Goal: Information Seeking & Learning: Learn about a topic

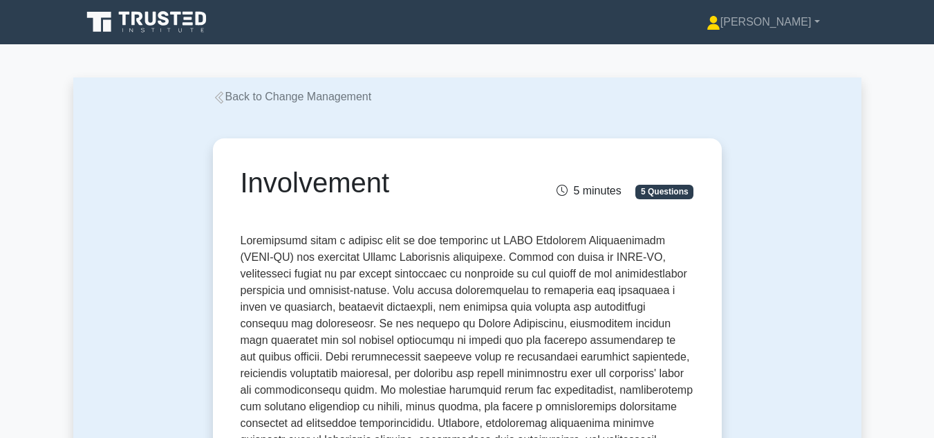
drag, startPoint x: 233, startPoint y: 94, endPoint x: 268, endPoint y: 96, distance: 34.6
click at [234, 94] on link "Back to Change Management" at bounding box center [292, 97] width 159 height 12
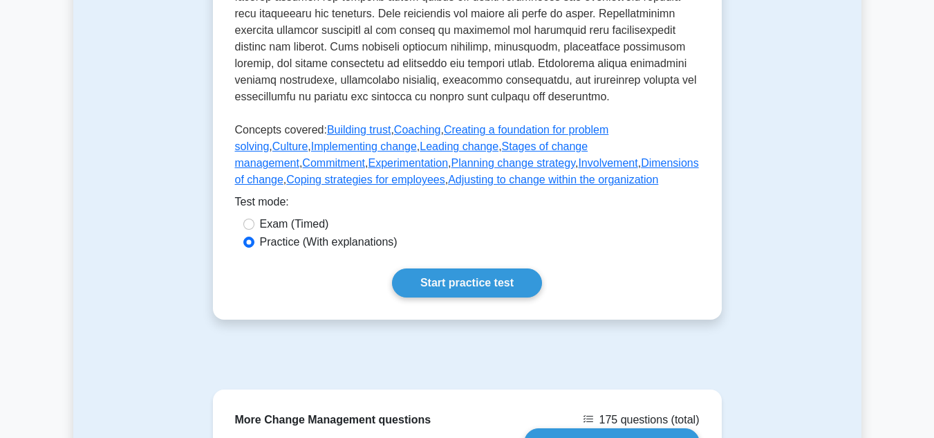
scroll to position [692, 0]
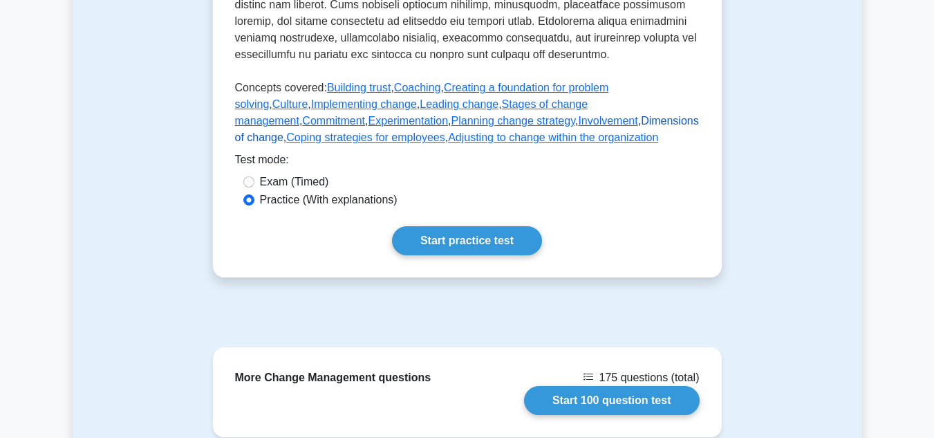
click at [528, 142] on link "Dimensions of change" at bounding box center [467, 129] width 464 height 28
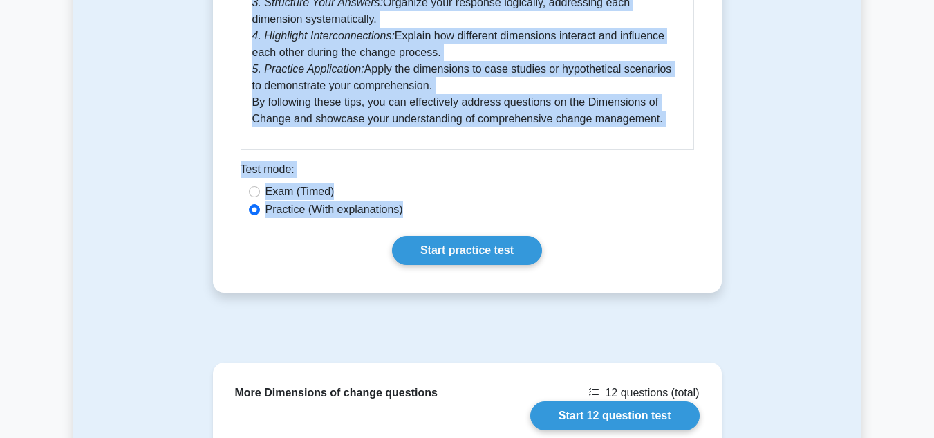
scroll to position [1314, 0]
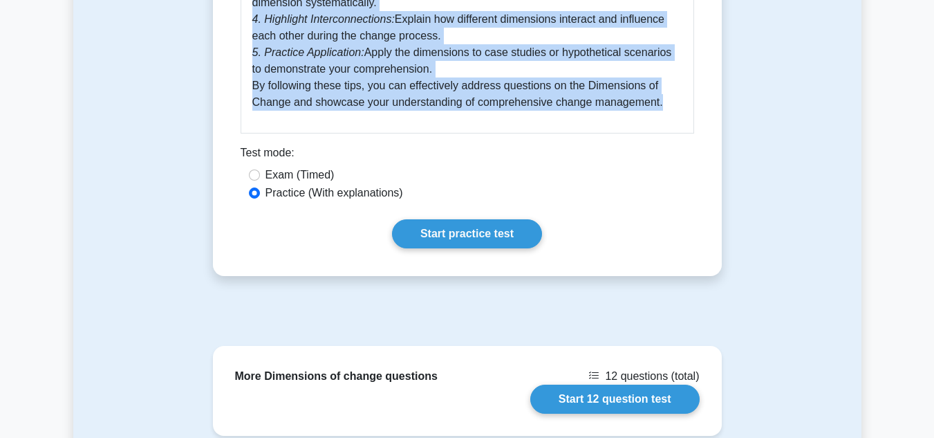
drag, startPoint x: 243, startPoint y: 172, endPoint x: 661, endPoint y: 113, distance: 421.9
copy div "Dimensions of change 5 minutes 5 Questions In the realm of SHRM Certified Profe…"
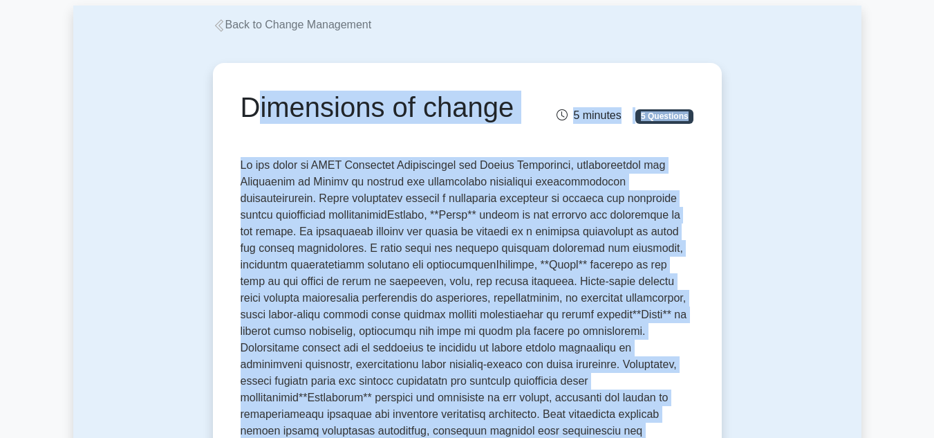
scroll to position [0, 0]
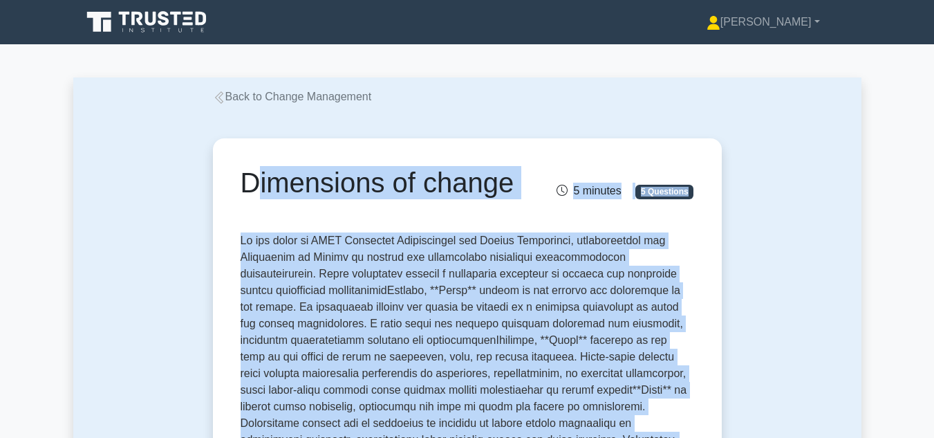
click at [223, 98] on icon at bounding box center [219, 97] width 12 height 12
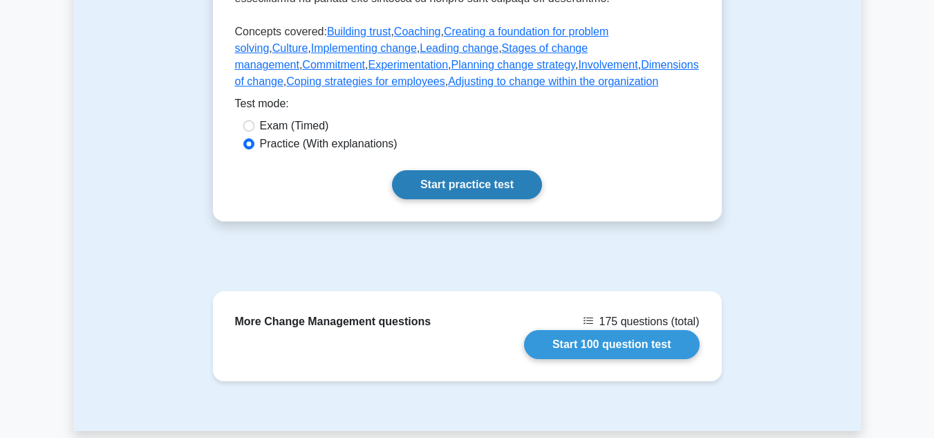
scroll to position [692, 0]
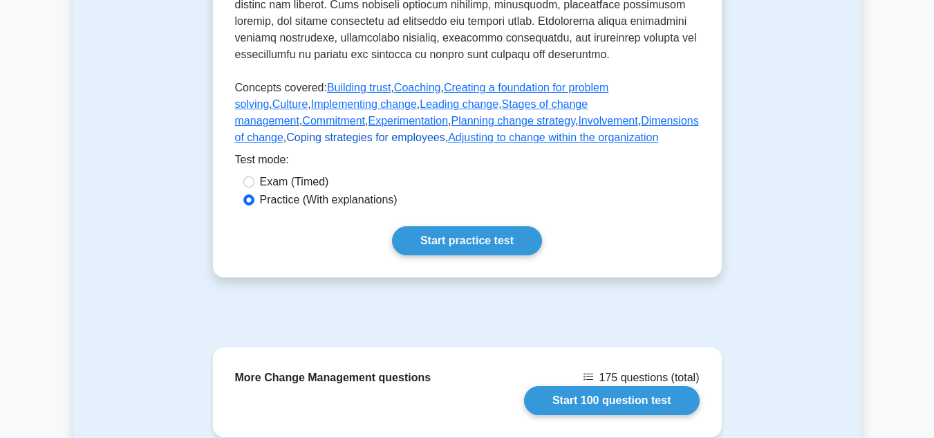
click at [445, 136] on link "Coping strategies for employees" at bounding box center [365, 137] width 158 height 12
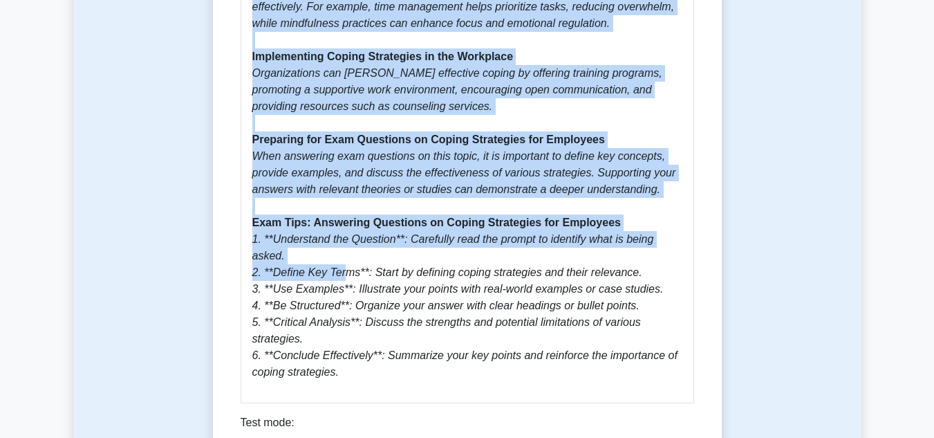
scroll to position [1107, 0]
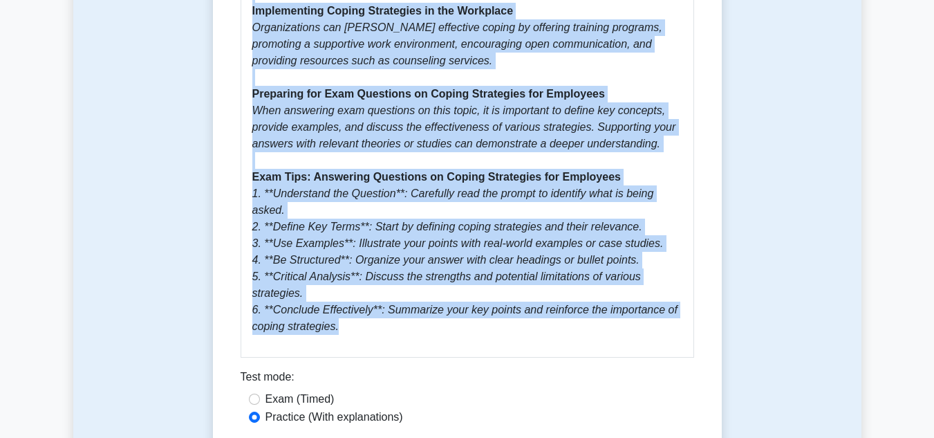
drag, startPoint x: 242, startPoint y: 181, endPoint x: 358, endPoint y: 294, distance: 161.4
copy div "Coping strategies for employees 5 minutes 5 Questions Coping strategies for emp…"
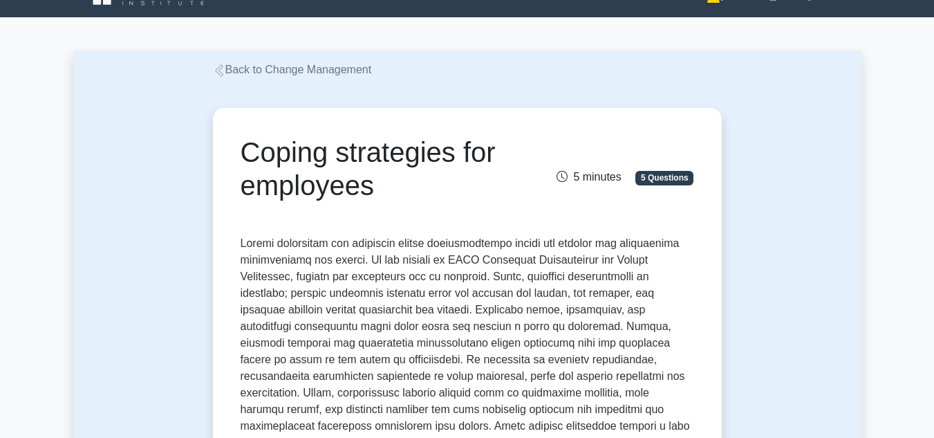
scroll to position [0, 0]
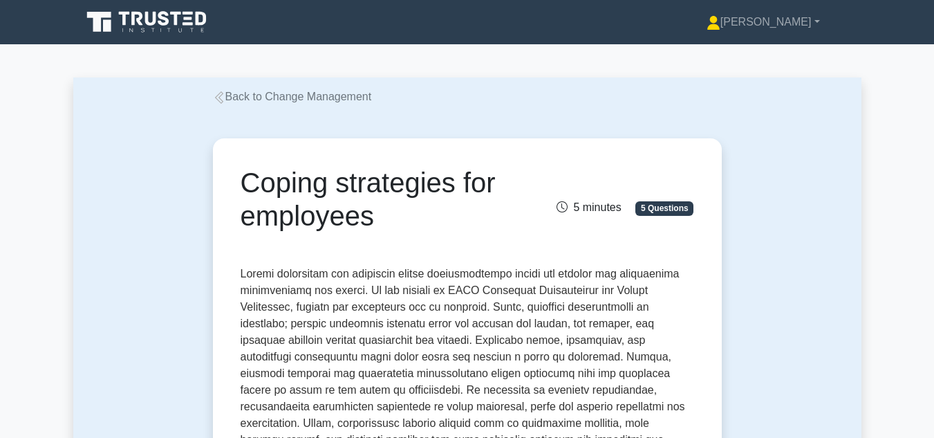
click at [219, 93] on icon at bounding box center [219, 97] width 12 height 12
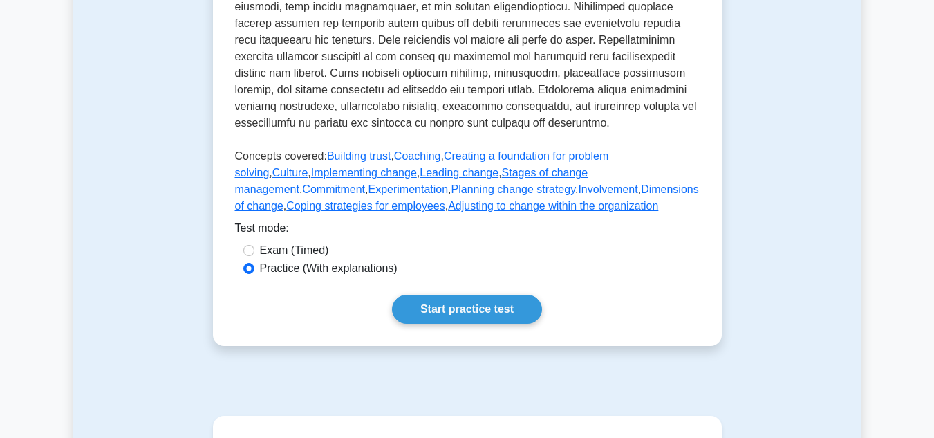
scroll to position [692, 0]
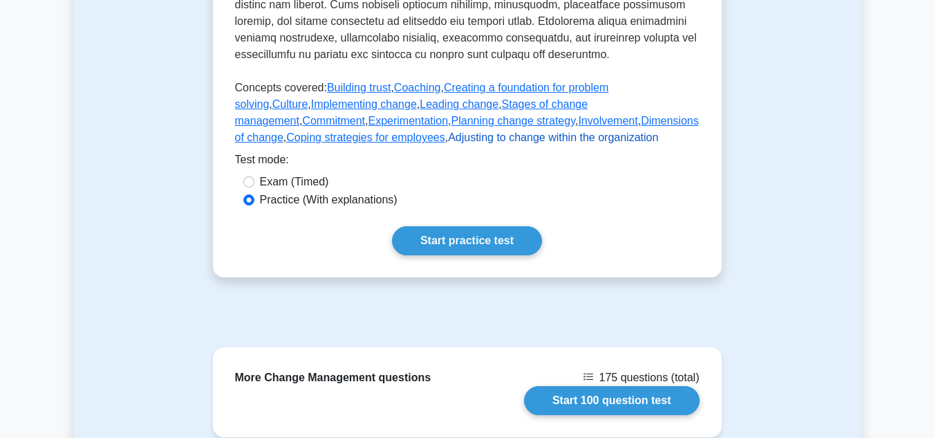
click at [448, 143] on link "Adjusting to change within the organization" at bounding box center [553, 137] width 210 height 12
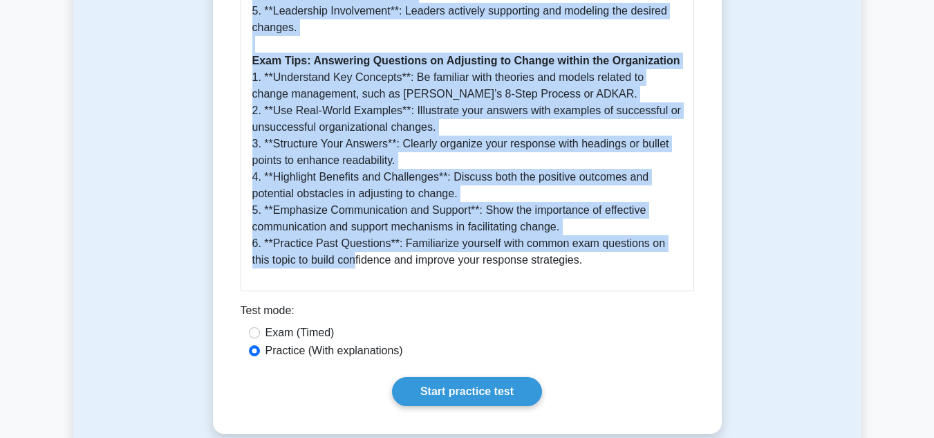
scroll to position [1245, 0]
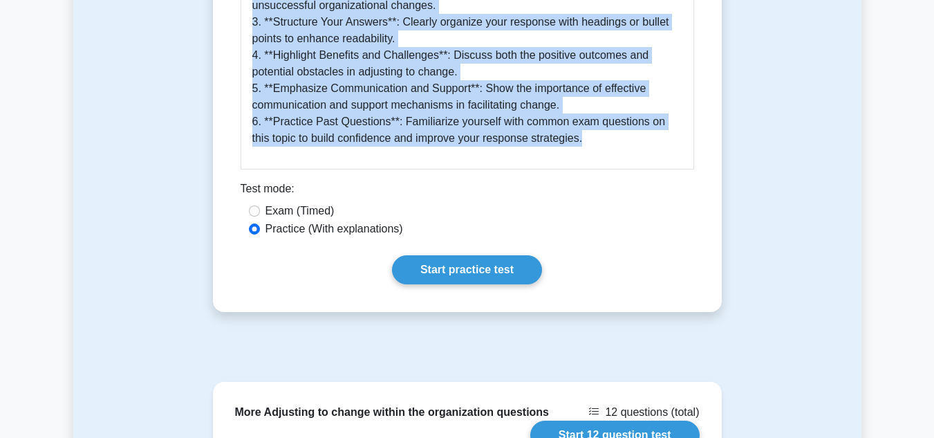
drag, startPoint x: 243, startPoint y: 177, endPoint x: 581, endPoint y: 136, distance: 340.0
copy div "Adjusting to change within the organization 5 minutes 5 Questions Adjusting to …"
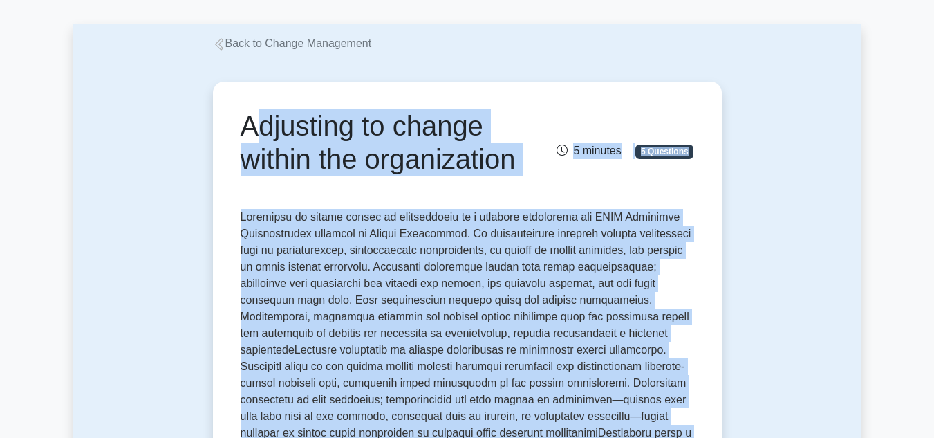
scroll to position [0, 0]
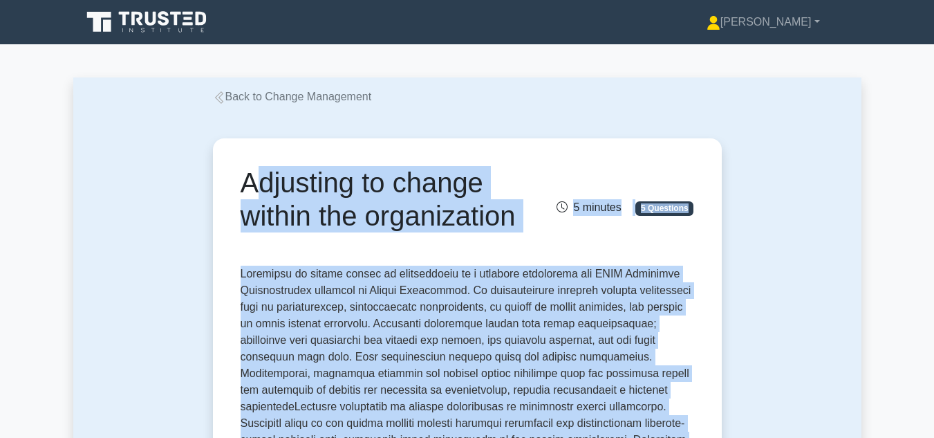
click at [219, 100] on icon at bounding box center [218, 97] width 8 height 12
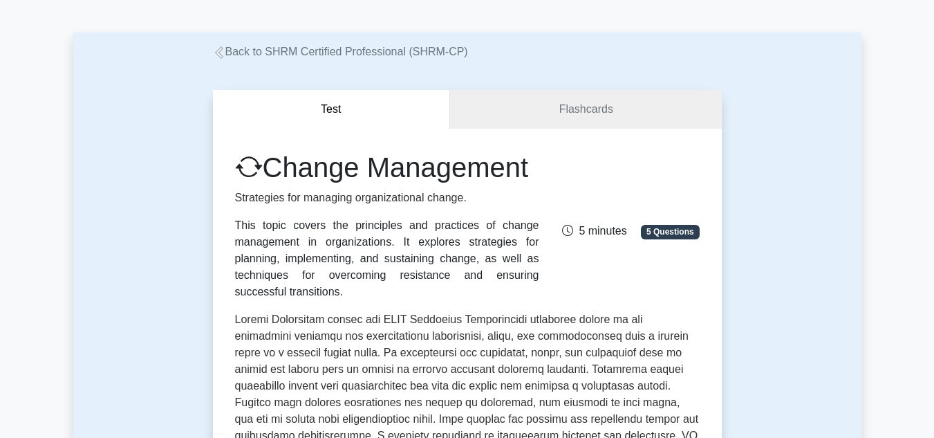
scroll to position [44, 0]
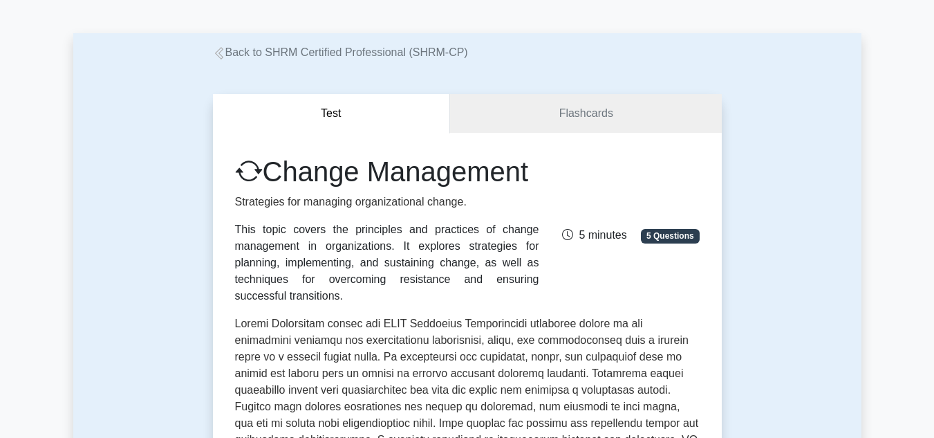
click at [219, 56] on icon at bounding box center [219, 53] width 12 height 12
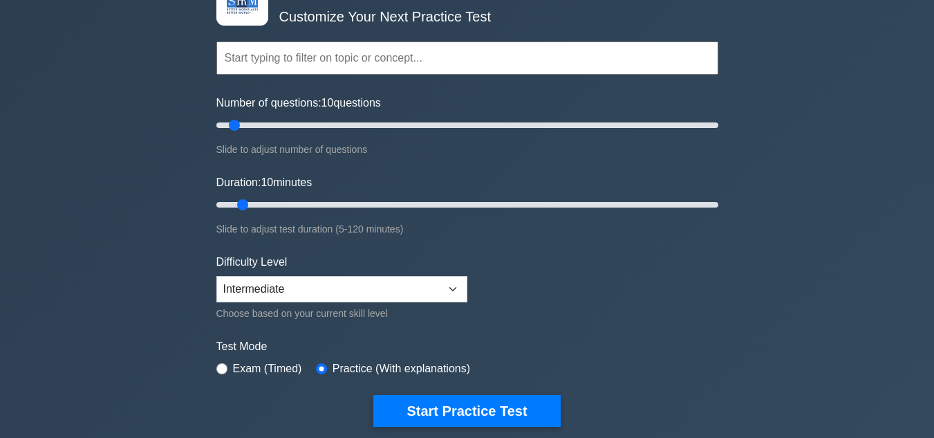
scroll to position [138, 0]
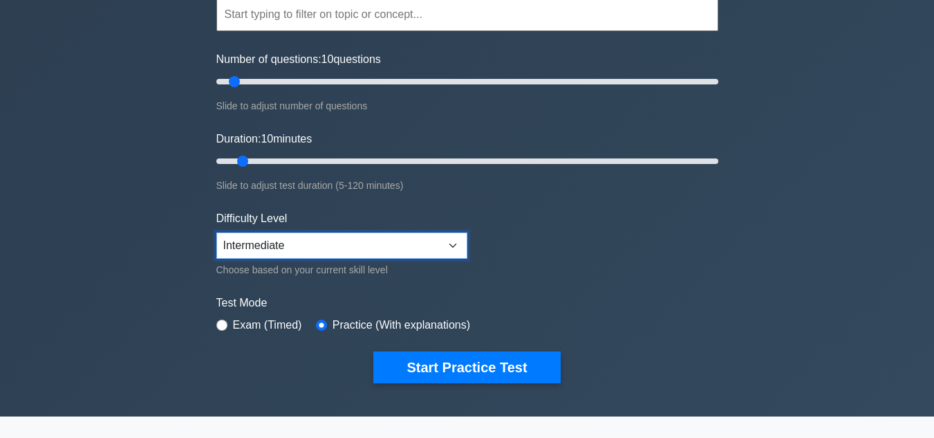
click at [452, 245] on select "Beginner Intermediate Expert" at bounding box center [341, 245] width 251 height 26
click at [562, 228] on form "Topics Change Management Compensation and Benefits Employee and Labor Relations…" at bounding box center [467, 169] width 502 height 427
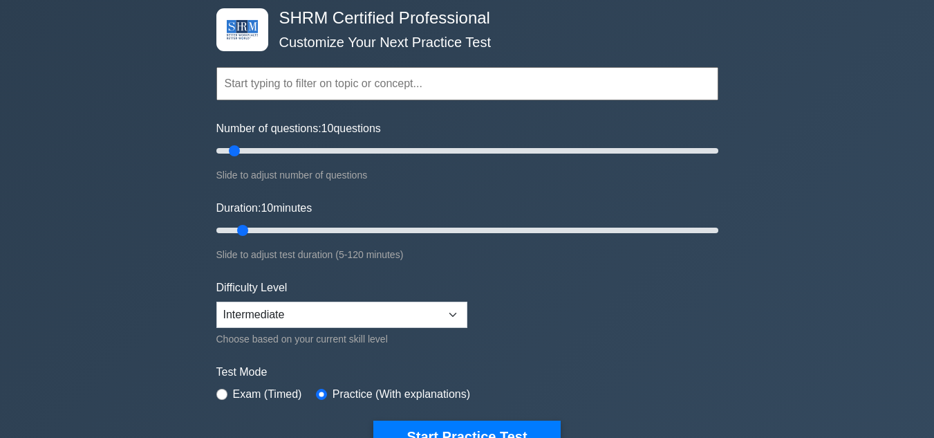
scroll to position [0, 0]
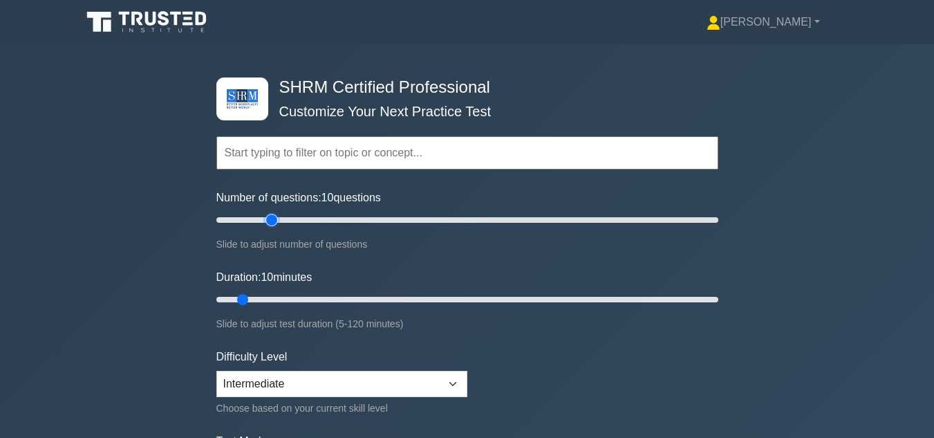
click at [272, 216] on input "Number of questions: 10 questions" at bounding box center [467, 220] width 502 height 17
type input "10"
click at [237, 219] on input "Number of questions: 25 questions" at bounding box center [467, 220] width 502 height 17
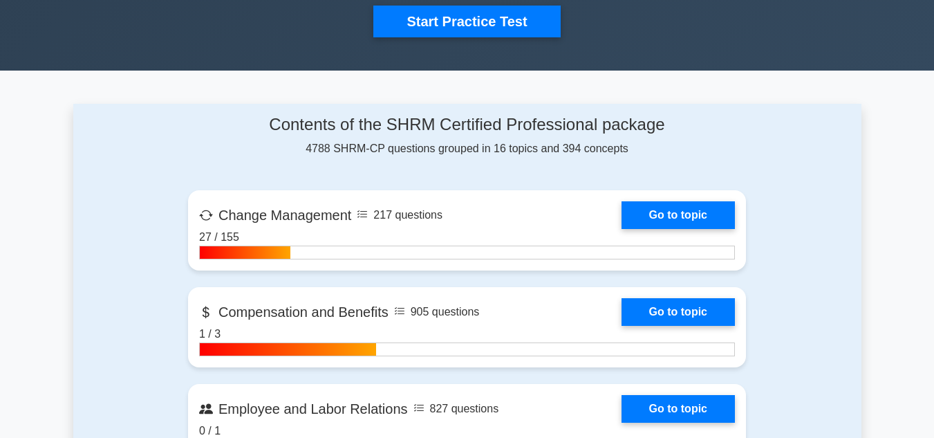
scroll to position [622, 0]
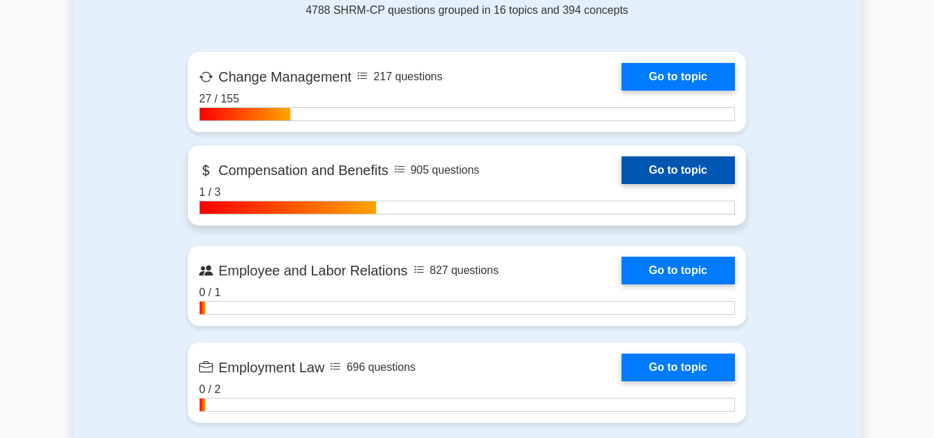
click at [622, 174] on link "Go to topic" at bounding box center [678, 170] width 113 height 28
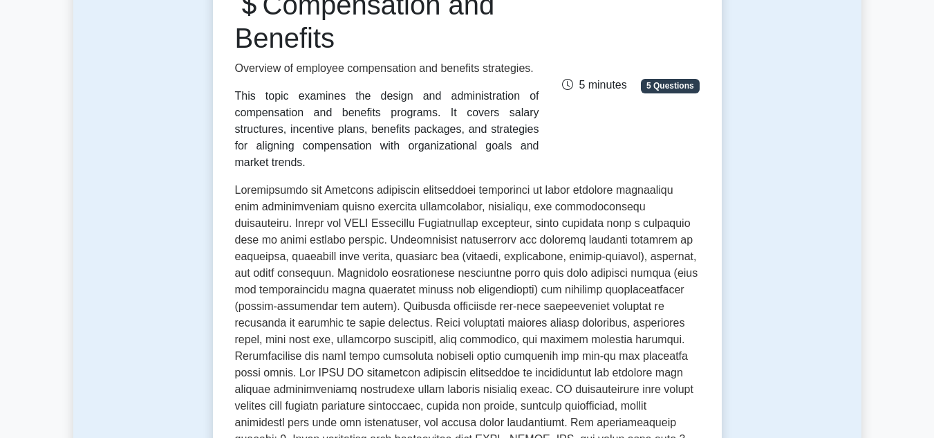
scroll to position [138, 0]
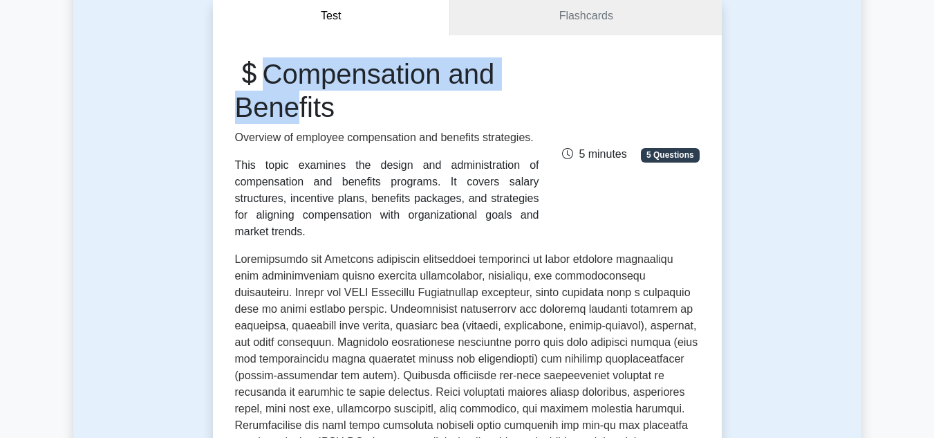
drag, startPoint x: 243, startPoint y: 70, endPoint x: 282, endPoint y: 95, distance: 46.0
click at [282, 95] on h1 "Compensation and Benefits" at bounding box center [387, 90] width 304 height 66
click at [364, 90] on h1 "Compensation and Benefits" at bounding box center [387, 90] width 304 height 66
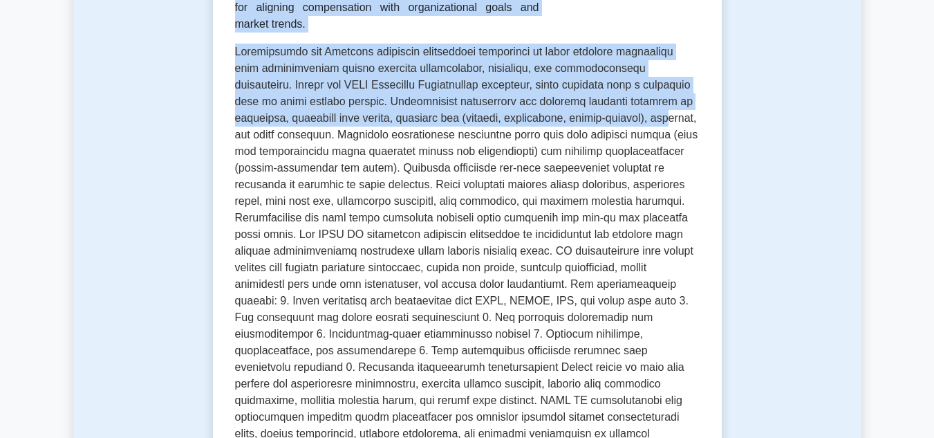
drag, startPoint x: 242, startPoint y: 72, endPoint x: 296, endPoint y: 123, distance: 74.4
click at [296, 123] on div "Compensation and Benefits Overview of employee compensation and benefits strate…" at bounding box center [467, 323] width 465 height 946
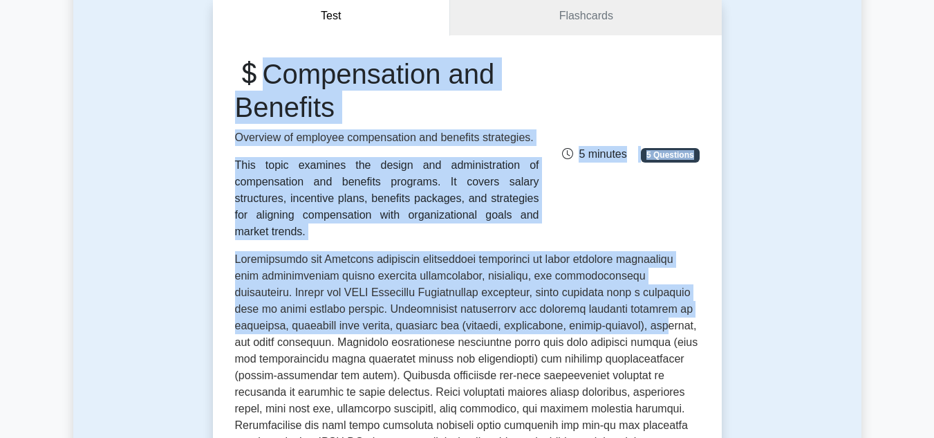
click at [383, 100] on h1 "Compensation and Benefits" at bounding box center [387, 90] width 304 height 66
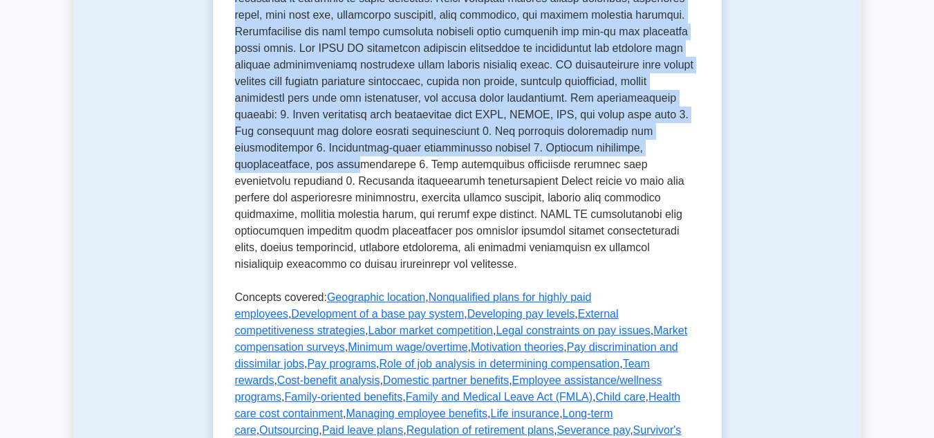
scroll to position [553, 0]
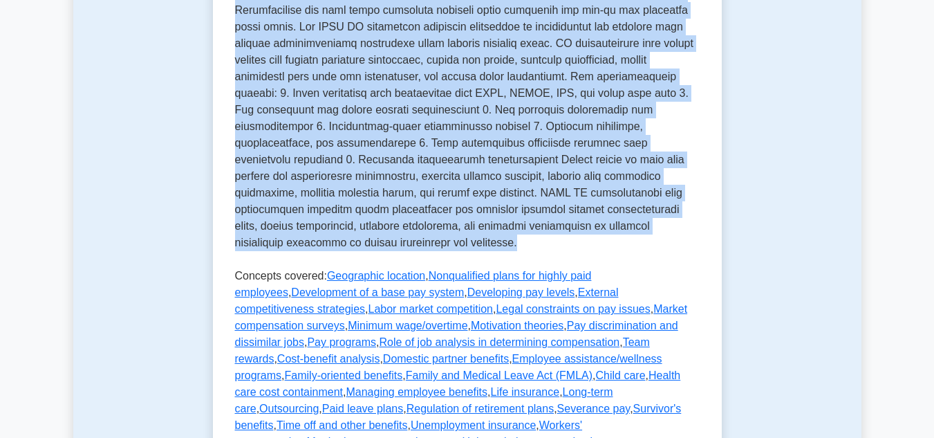
drag, startPoint x: 273, startPoint y: 75, endPoint x: 465, endPoint y: 226, distance: 244.8
click at [465, 226] on div "Compensation and Benefits Overview of employee compensation and benefits strate…" at bounding box center [467, 115] width 465 height 946
copy div "Compensation and Benefits Overview of employee compensation and benefits strate…"
